Goal: Information Seeking & Learning: Learn about a topic

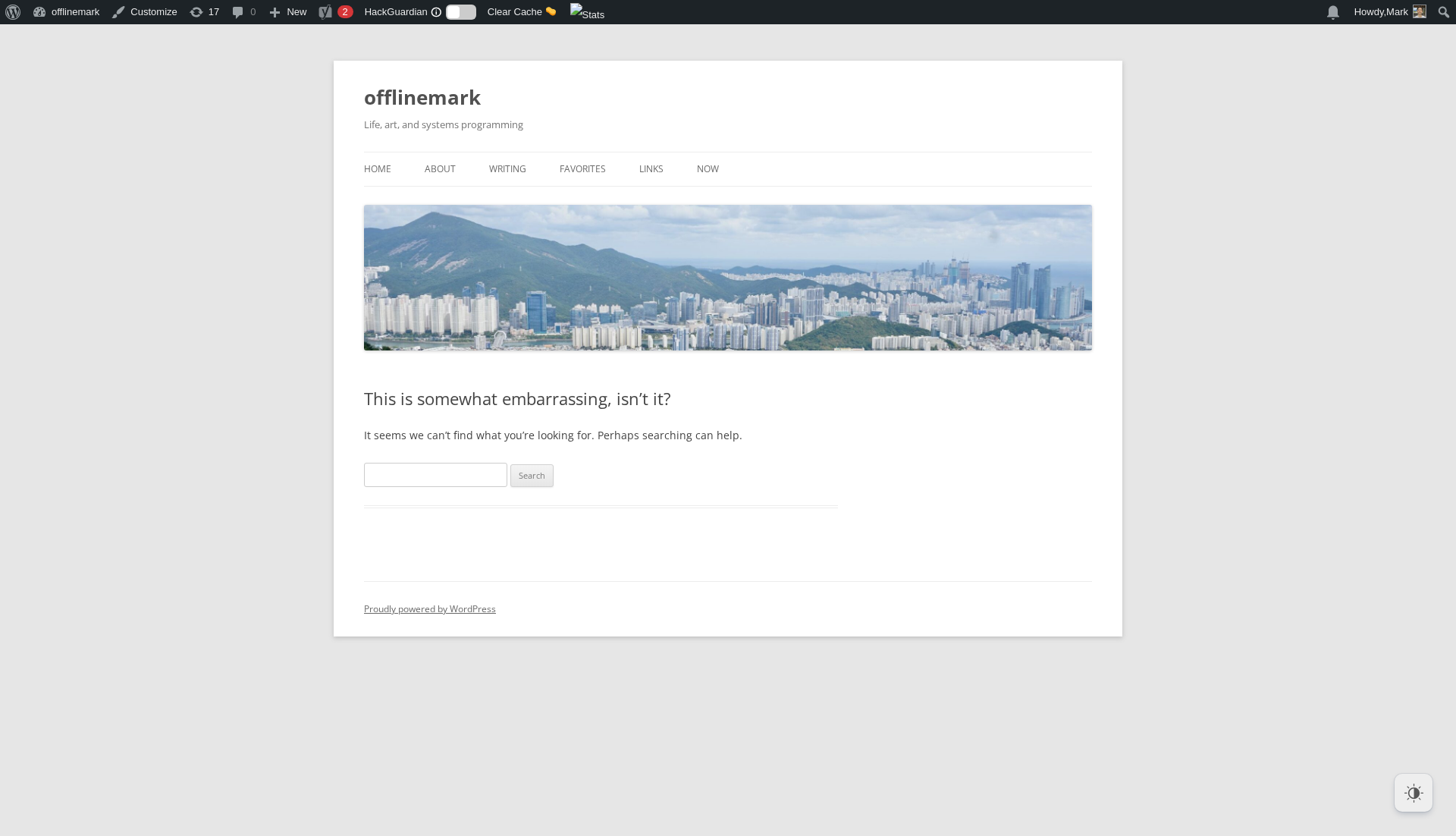
click at [202, 282] on body "About WordPress About WordPress Get Involved WordPress.org Documentation Learn …" at bounding box center [728, 348] width 1456 height 576
click at [504, 172] on link "Writing" at bounding box center [507, 169] width 37 height 33
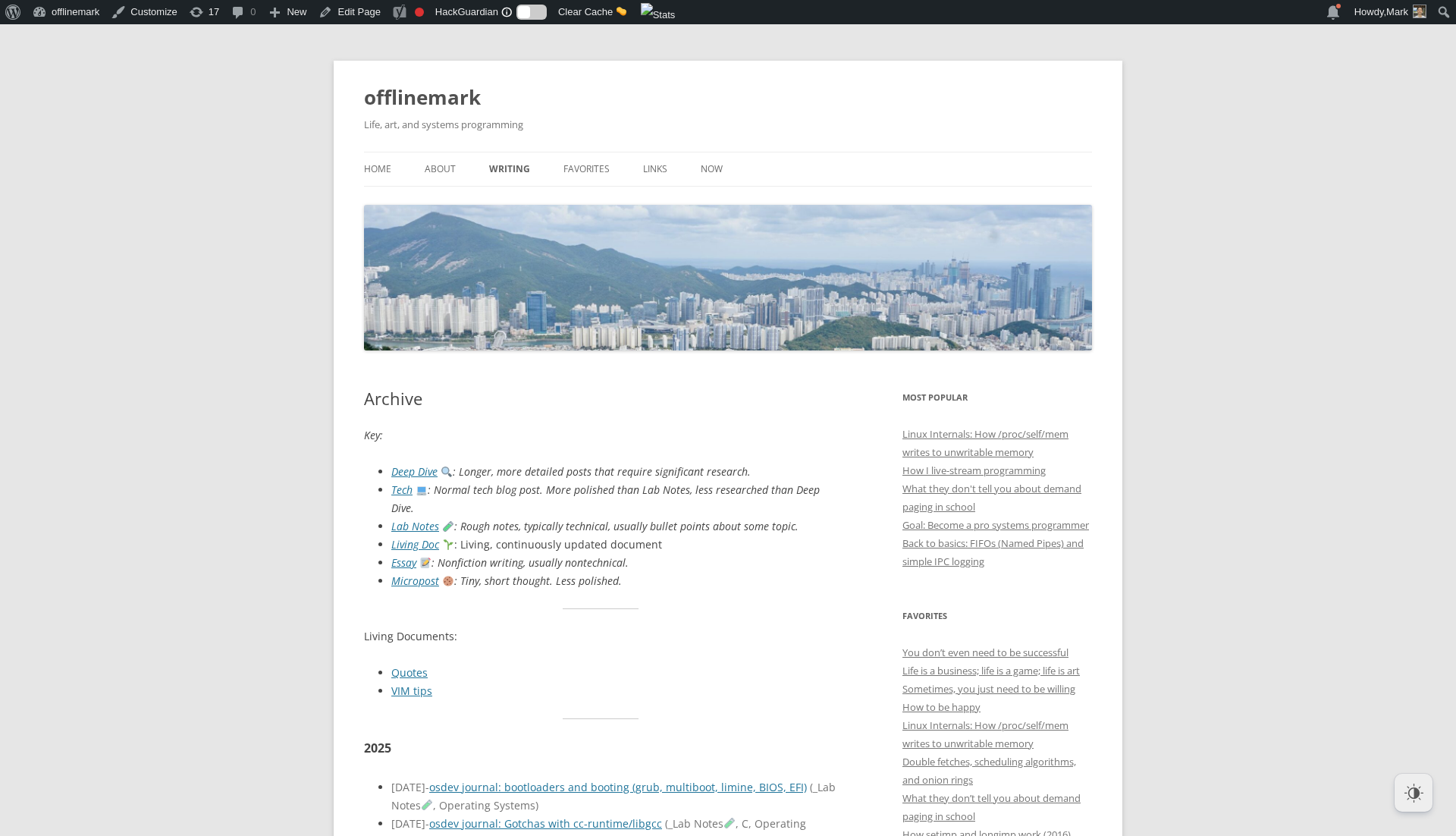
click at [629, 778] on div "[DATE] - osdev journal: bootloaders and booting (grub, multiboot, limine, BIOS,…" at bounding box center [614, 796] width 446 height 36
click at [616, 780] on link "osdev journal: bootloaders and booting (grub, multiboot, limine, BIOS, EFI)" at bounding box center [618, 786] width 378 height 14
click at [659, 165] on link "Links" at bounding box center [655, 169] width 24 height 33
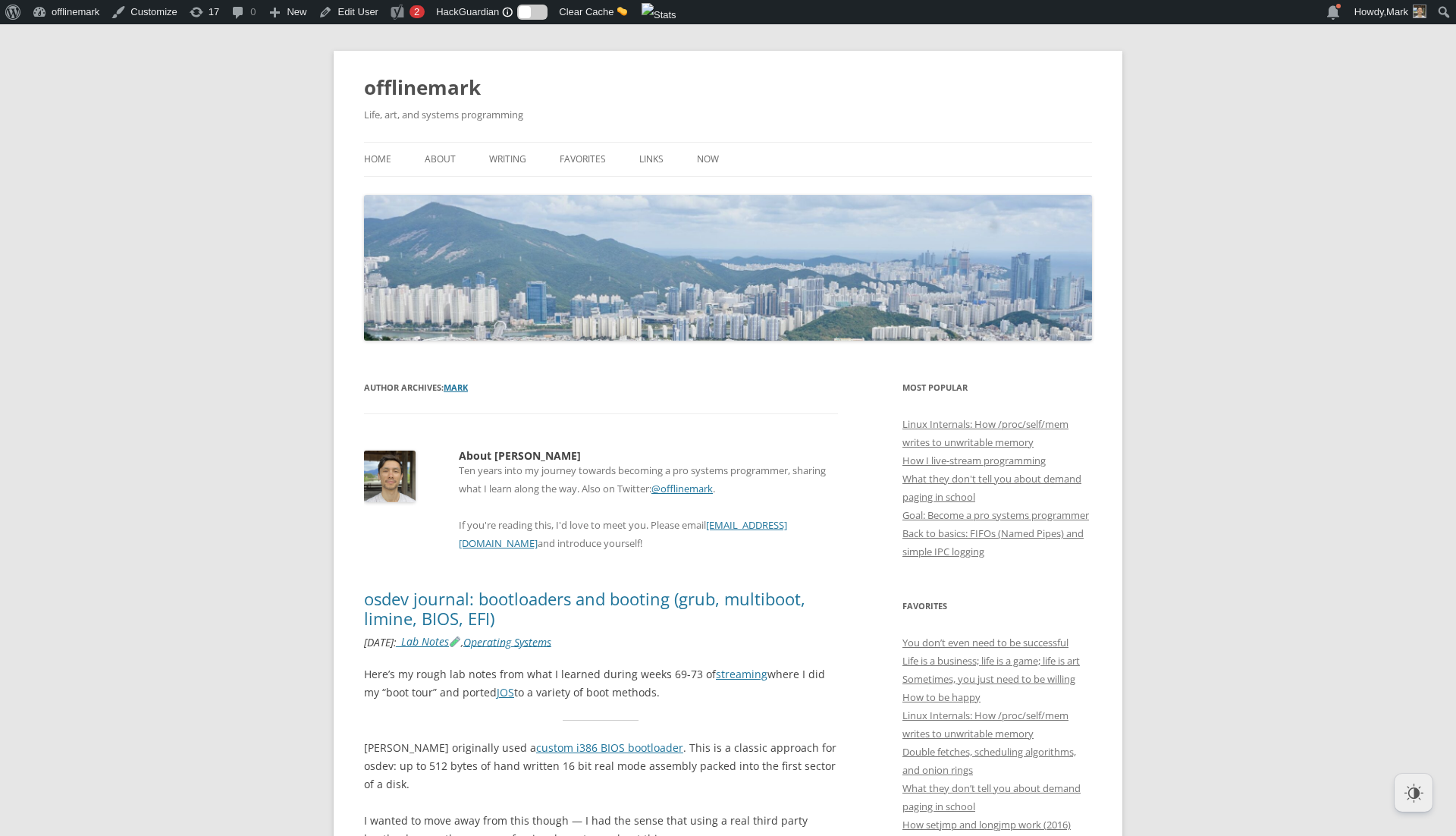
scroll to position [16, 0]
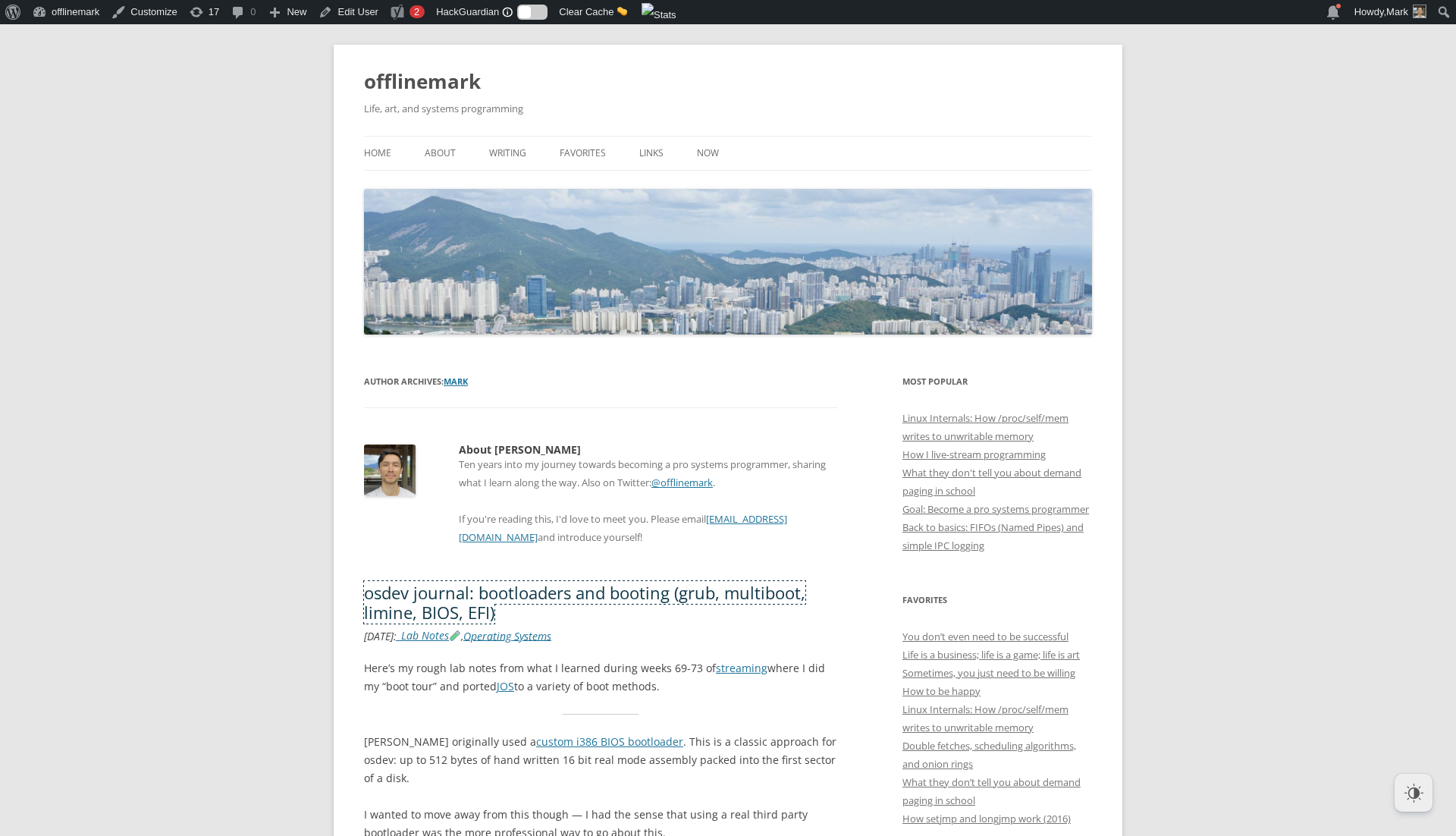
click at [491, 592] on link "osdev journal: bootloaders and booting (grub, multiboot, limine, BIOS, EFI)" at bounding box center [585, 601] width 442 height 42
click at [497, 150] on link "Writing" at bounding box center [507, 153] width 37 height 33
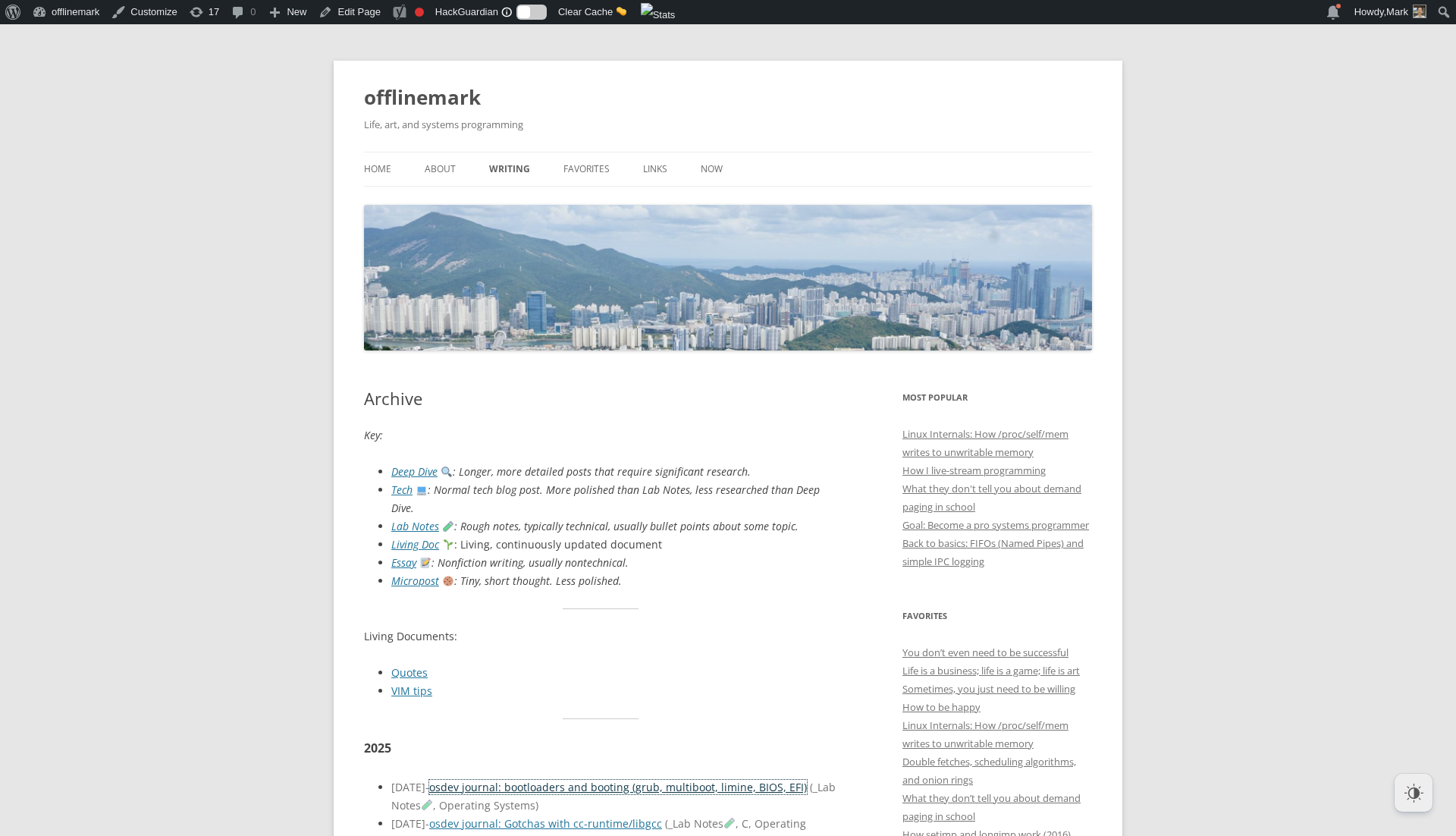
click at [494, 780] on link "osdev journal: bootloaders and booting (grub, multiboot, limine, BIOS, EFI)" at bounding box center [618, 786] width 378 height 14
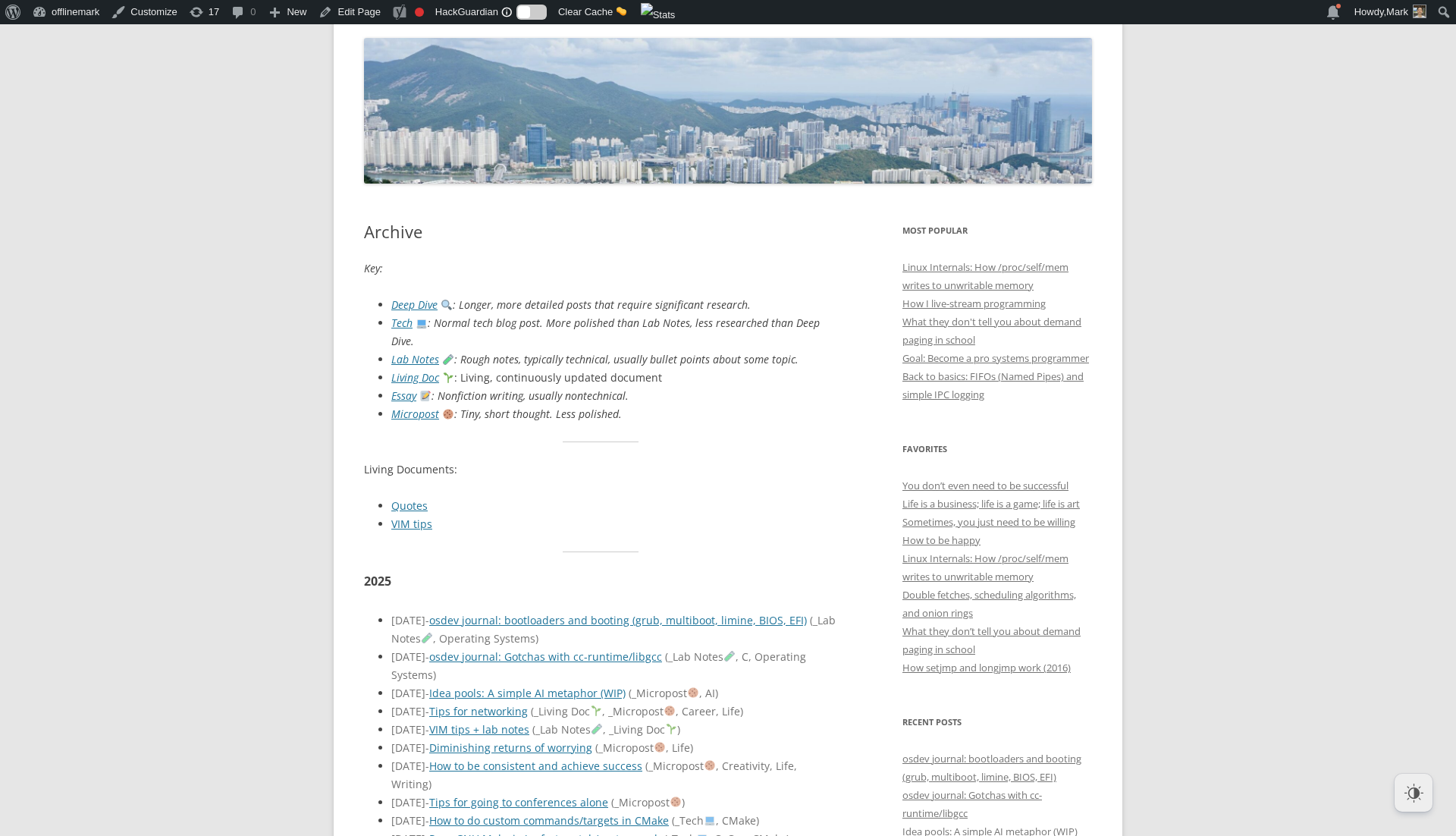
scroll to position [246, 0]
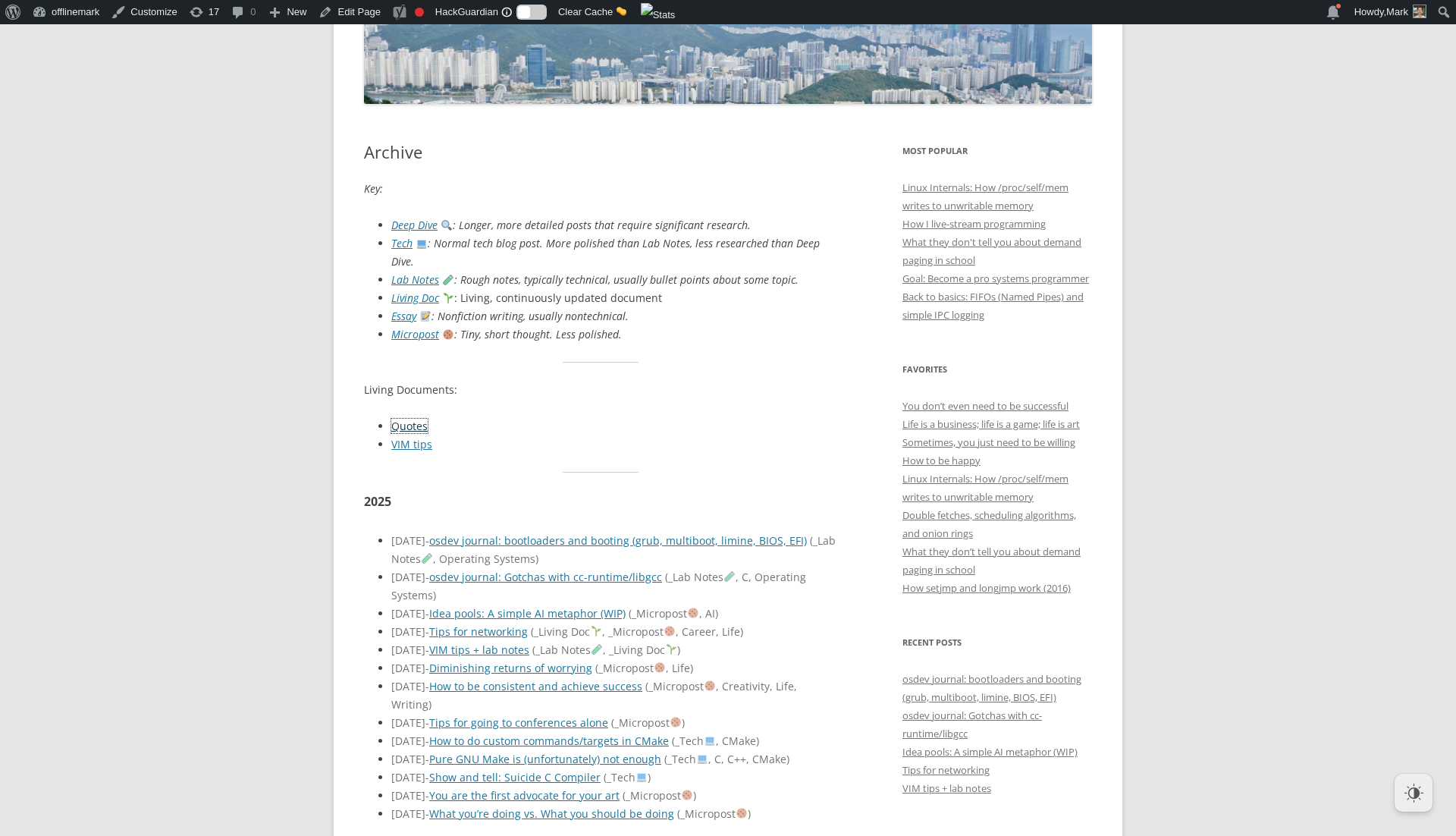
click at [399, 418] on link "Quotes" at bounding box center [409, 425] width 36 height 14
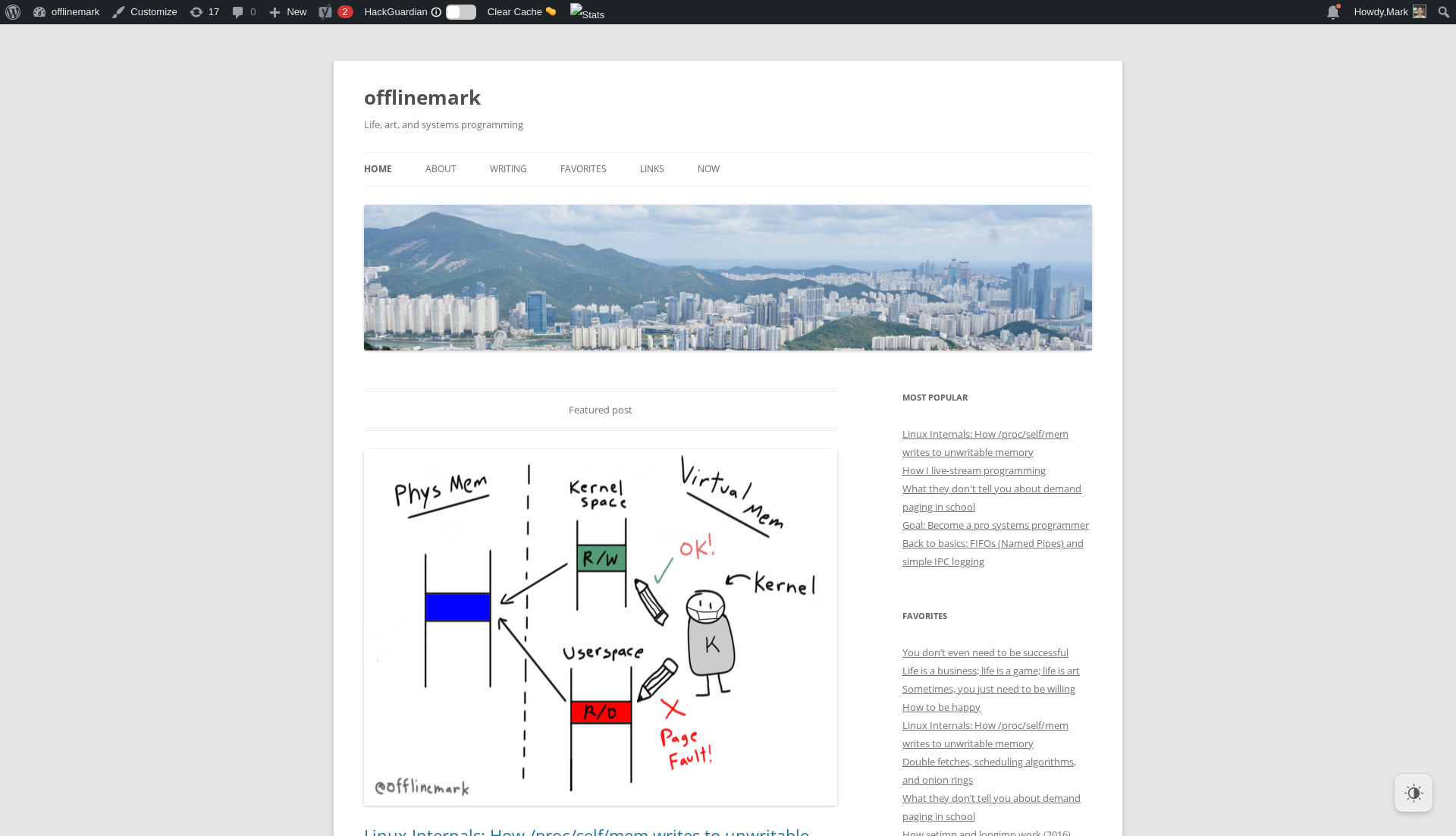
click at [1414, 780] on div "button" at bounding box center [1413, 792] width 38 height 38
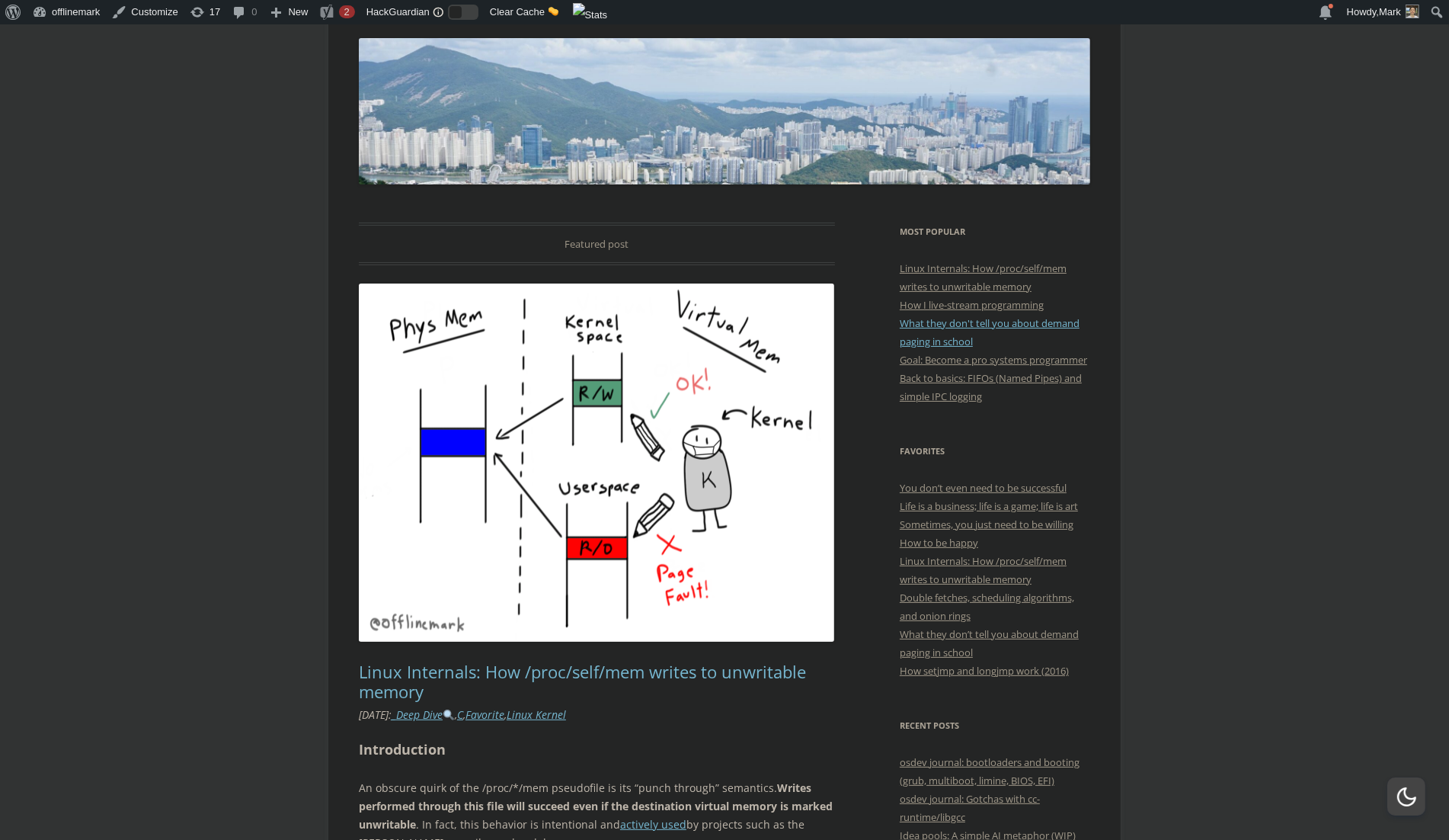
scroll to position [176, 0]
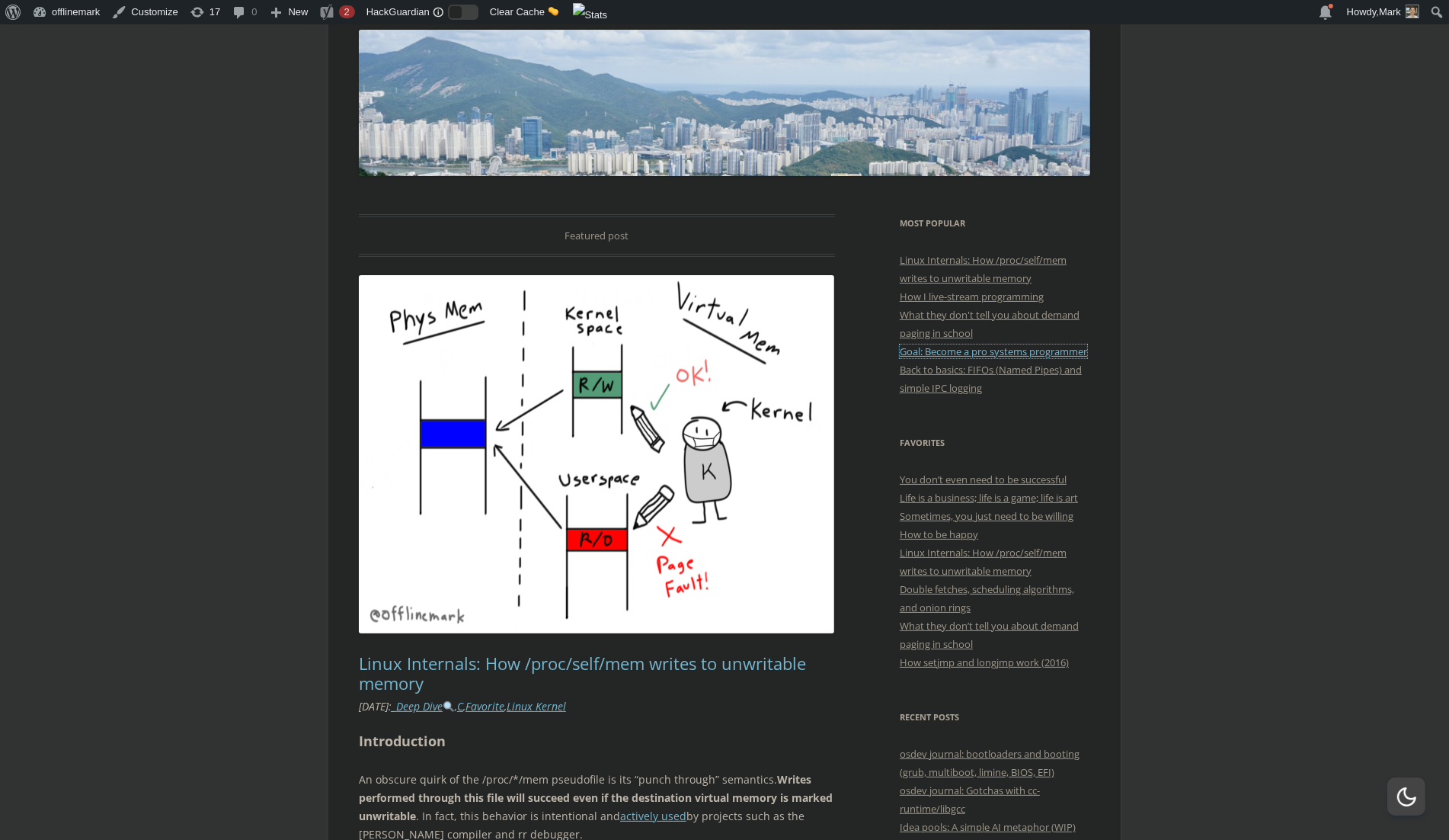
click at [1009, 345] on link "Goal: Become a pro systems programmer" at bounding box center [994, 351] width 188 height 14
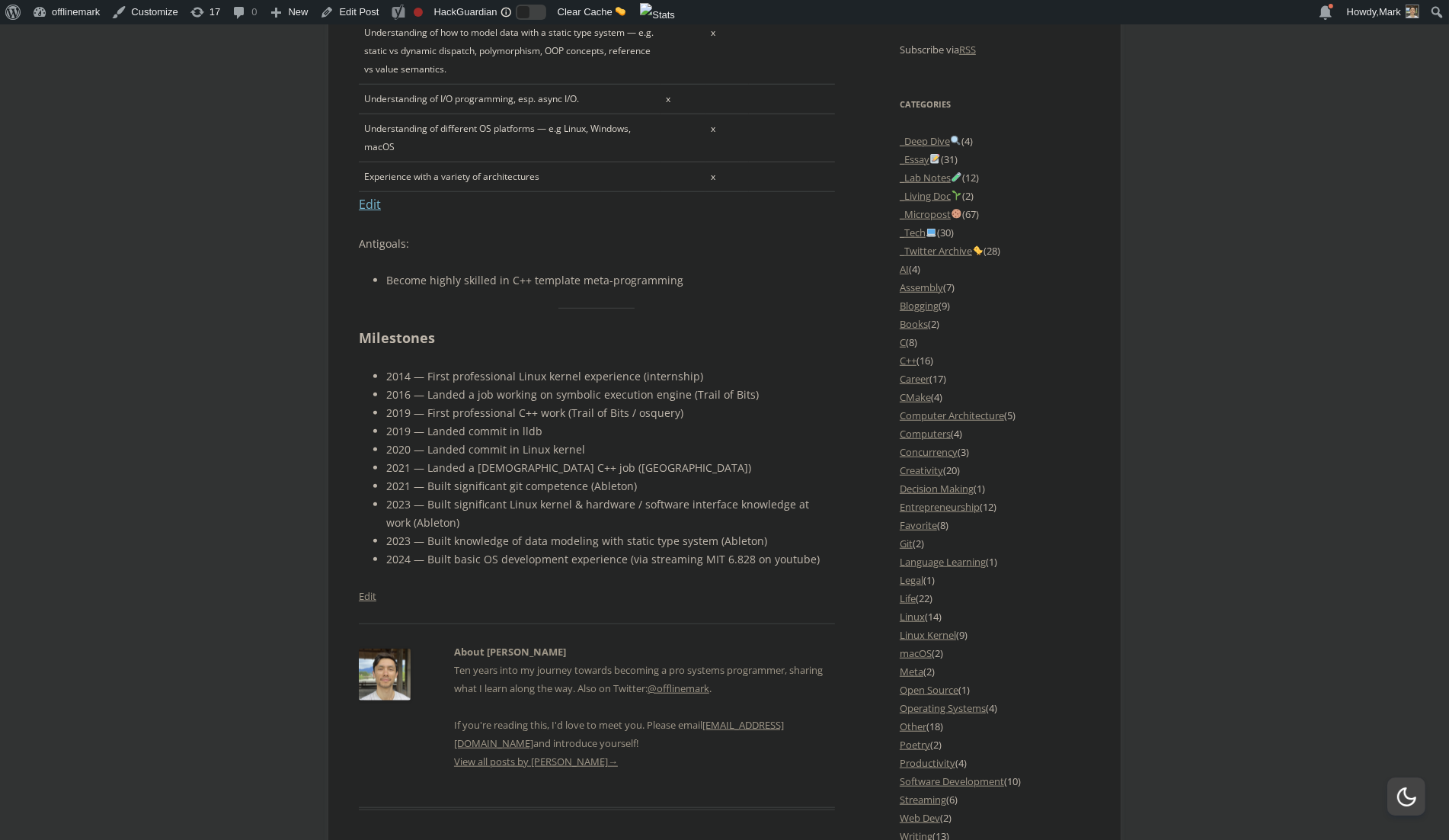
scroll to position [1349, 0]
